Goal: Transaction & Acquisition: Purchase product/service

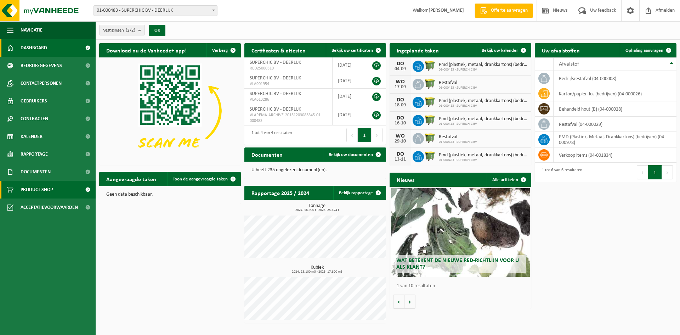
click at [52, 193] on span "Product Shop" at bounding box center [37, 190] width 32 height 18
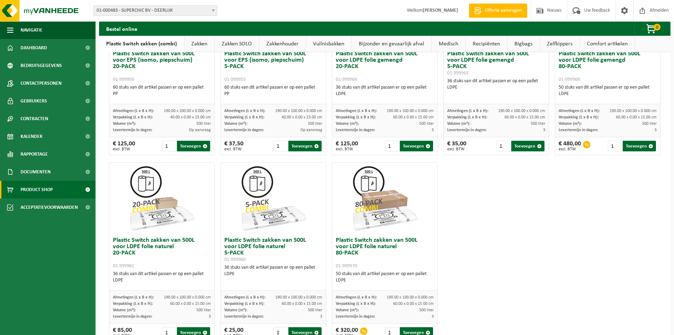
scroll to position [330, 0]
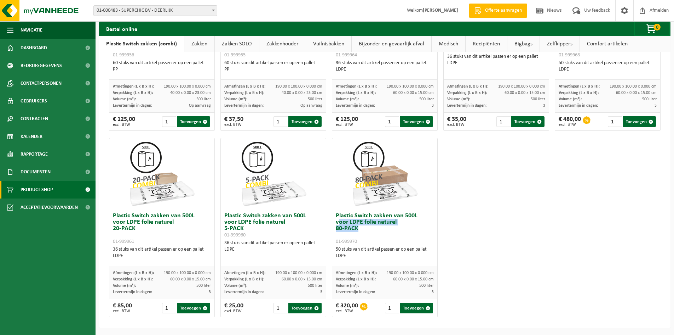
drag, startPoint x: 355, startPoint y: 232, endPoint x: 337, endPoint y: 220, distance: 21.5
click at [337, 220] on h3 "Plastic Switch zakken van 500L voor LDPE folie naturel 80-PACK 01-999970" at bounding box center [385, 228] width 98 height 32
drag, startPoint x: 359, startPoint y: 234, endPoint x: 335, endPoint y: 221, distance: 27.0
click at [336, 221] on h3 "Plastic Switch zakken van 500L voor LDPE folie naturel 80-PACK 01-999970" at bounding box center [385, 228] width 98 height 32
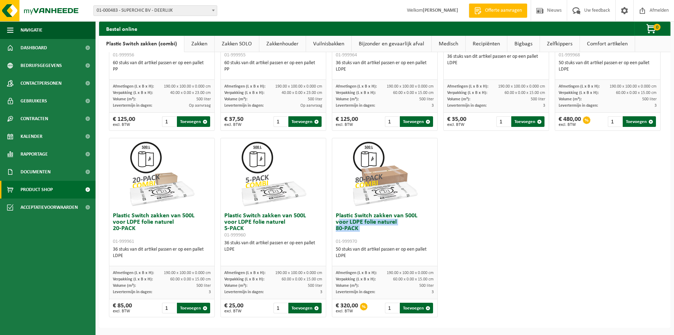
click at [338, 220] on h3 "Plastic Switch zakken van 500L voor LDPE folie naturel 80-PACK 01-999970" at bounding box center [385, 228] width 98 height 32
click at [358, 229] on h3 "Plastic Switch zakken van 500L voor LDPE folie naturel 80-PACK 01-999970" at bounding box center [385, 228] width 98 height 32
drag, startPoint x: 357, startPoint y: 231, endPoint x: 336, endPoint y: 217, distance: 24.8
click at [336, 217] on h3 "Plastic Switch zakken van 500L voor LDPE folie naturel 80-PACK 01-999970" at bounding box center [385, 228] width 98 height 32
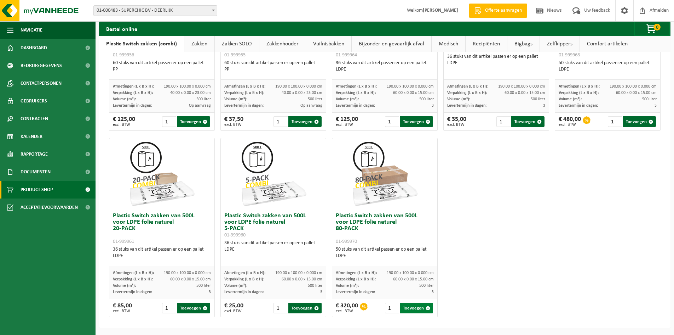
click at [410, 309] on button "Toevoegen" at bounding box center [416, 307] width 33 height 11
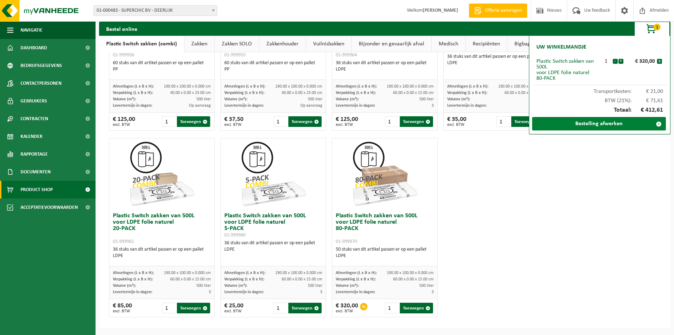
click at [596, 127] on link "Bestelling afwerken" at bounding box center [600, 123] width 134 height 13
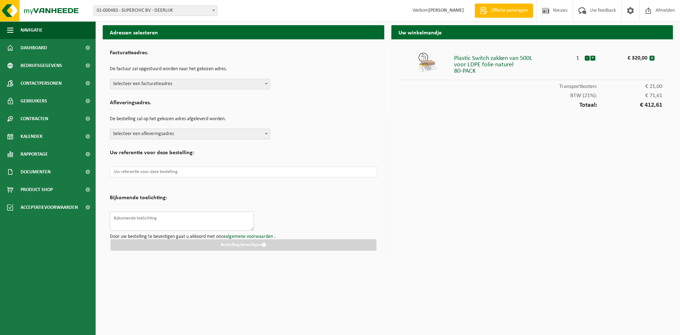
click at [135, 223] on textarea at bounding box center [182, 220] width 144 height 19
drag, startPoint x: 160, startPoint y: 220, endPoint x: 98, endPoint y: 196, distance: 66.1
click at [78, 217] on div "Navigatie Offerte aanvragen Nieuws Uw feedback Afmelden Dashboard Bedrijfsgegev…" at bounding box center [340, 130] width 680 height 261
type textarea "Poort 3 voor Emilie"
click at [145, 171] on input "text" at bounding box center [243, 171] width 267 height 11
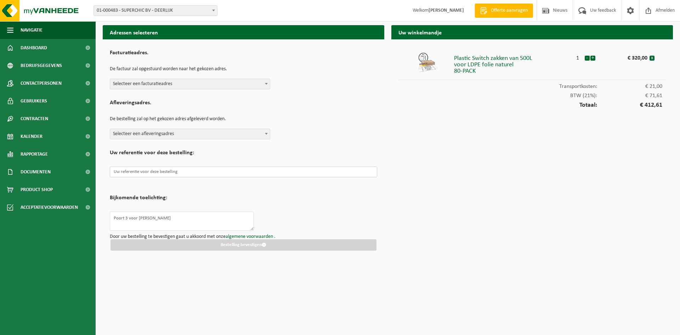
paste input "Poort 3 voor Emilie"
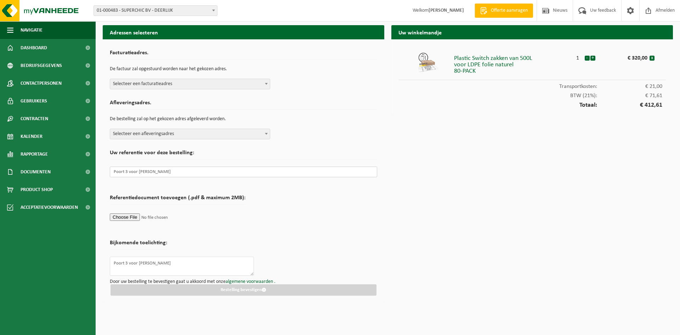
type input "Poort 3 voor Emilie"
click at [282, 200] on form "Facturatieadres. De factuur zal opgestuurd worden naar het gekozen adres. Selec…" at bounding box center [243, 170] width 267 height 249
click at [149, 136] on span "Selecteer een afleveringsadres" at bounding box center [190, 134] width 160 height 10
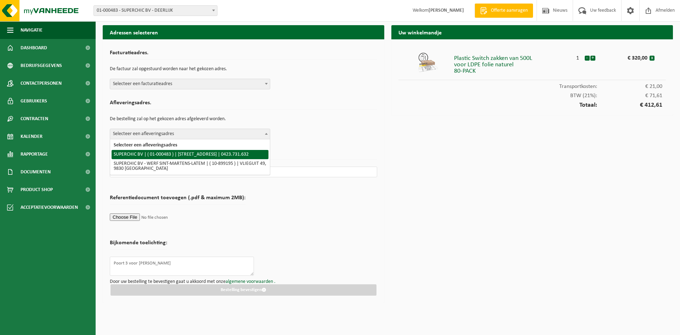
select select "4923"
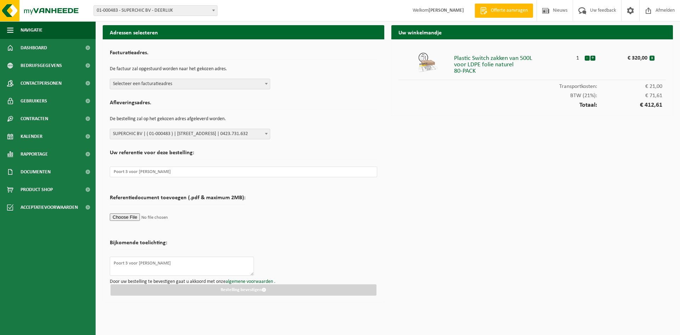
click at [166, 83] on span "Selecteer een facturatieadres" at bounding box center [190, 84] width 160 height 10
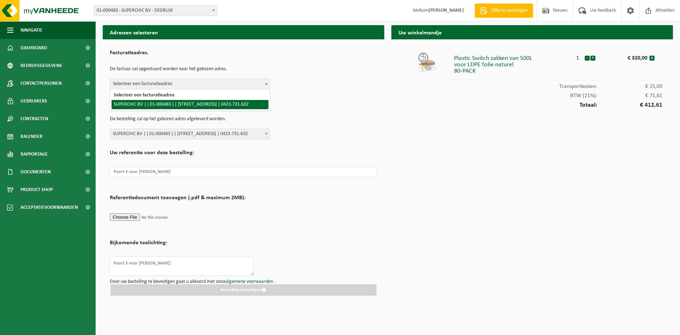
select select "4923"
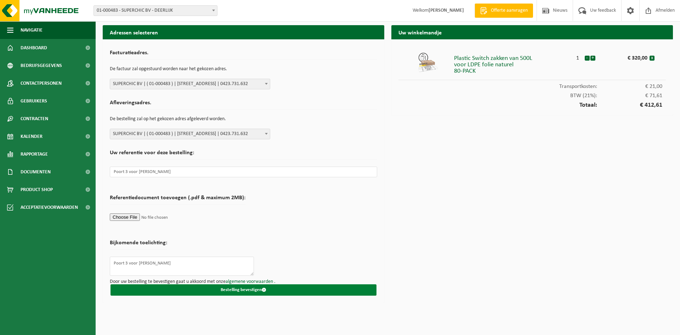
click at [243, 290] on button "Bestelling bevestigen" at bounding box center [243, 289] width 266 height 11
